Goal: Download file/media

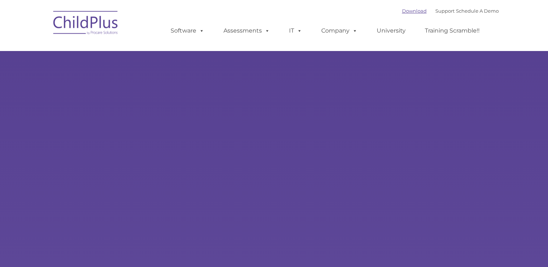
click at [402, 9] on link "Download" at bounding box center [414, 11] width 25 height 6
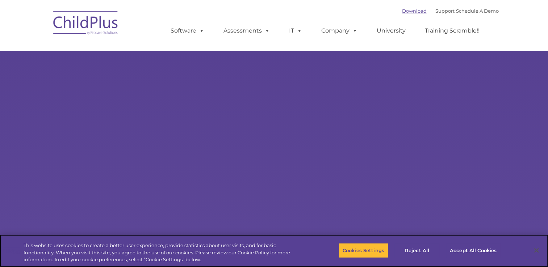
select select "MEDIUM"
